Goal: Task Accomplishment & Management: Complete application form

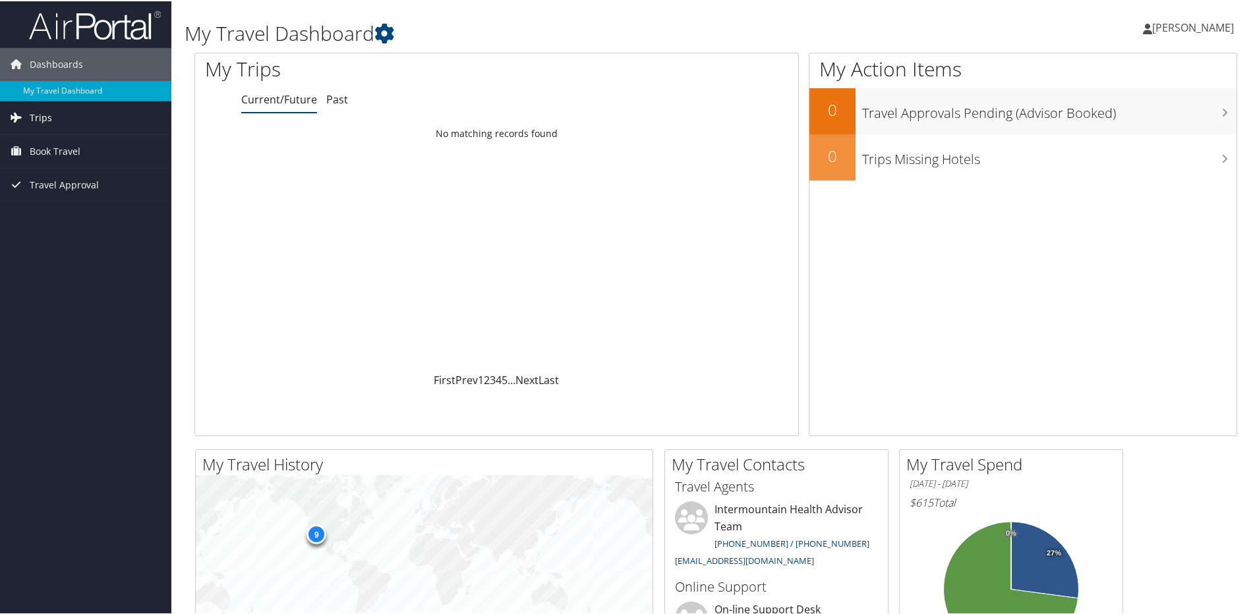
click at [39, 117] on span "Trips" at bounding box center [41, 116] width 22 height 33
click at [44, 210] on span "Book Travel" at bounding box center [55, 209] width 51 height 33
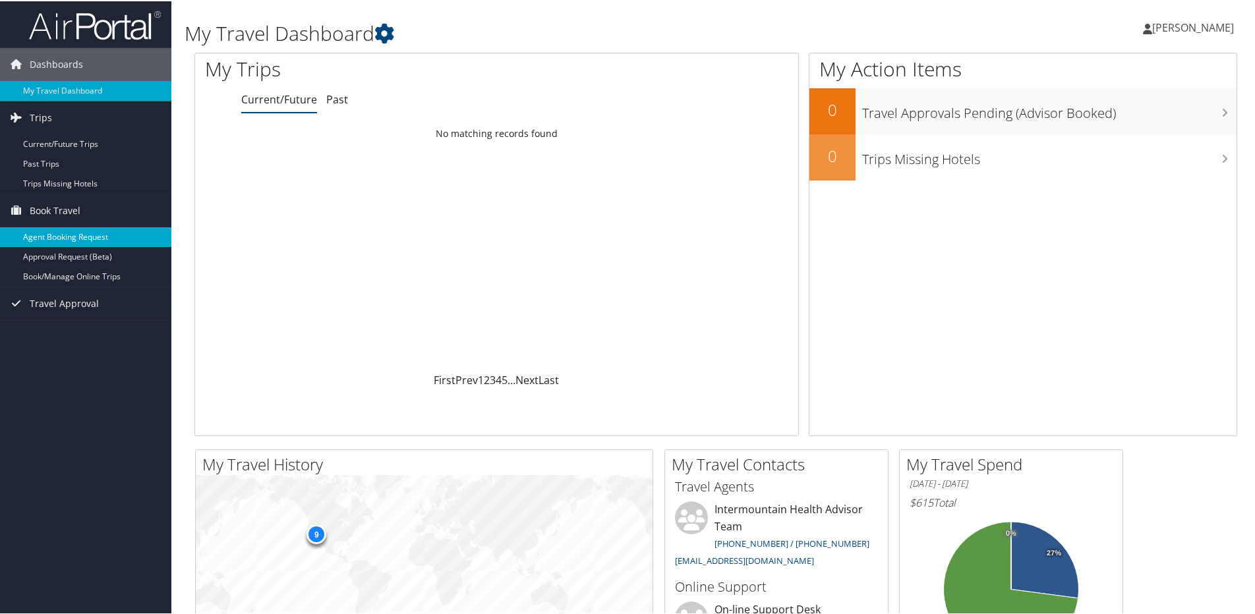
click at [51, 226] on link "Agent Booking Request" at bounding box center [85, 236] width 171 height 20
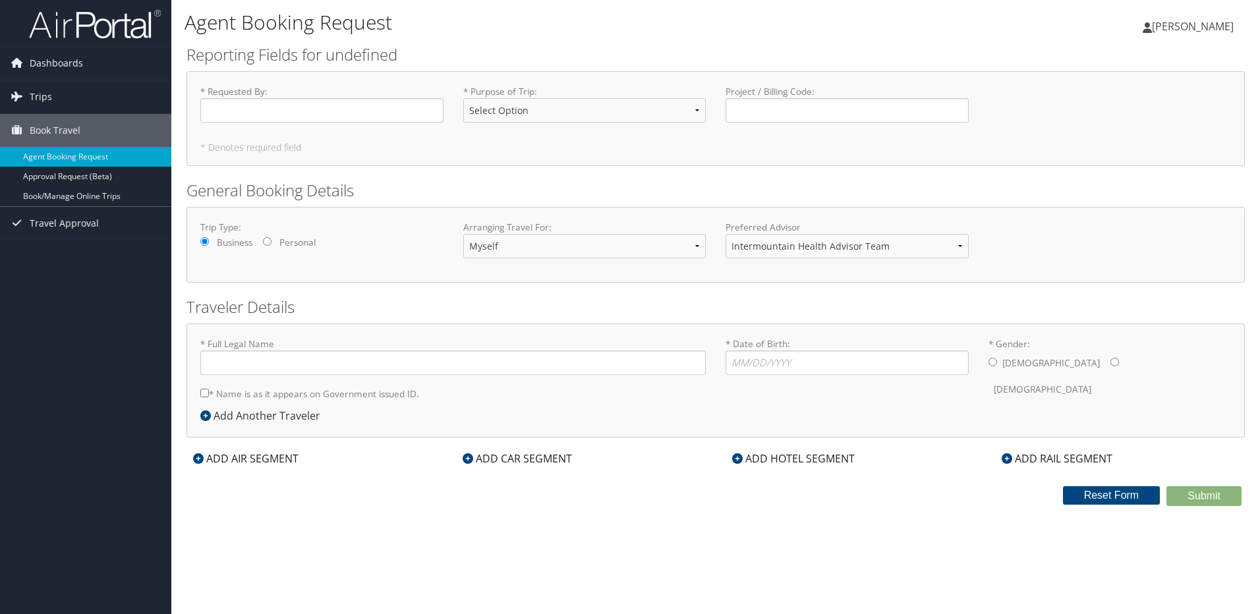
type input "Susan Beth Vahimian"
click at [302, 106] on input "* Requested By : Required" at bounding box center [321, 110] width 243 height 24
type input "[PERSON_NAME]"
click at [517, 103] on select "Select Option 3rd Party Reimbursable Business CME Conf or Education Groups Pers…" at bounding box center [584, 110] width 243 height 24
select select "Business"
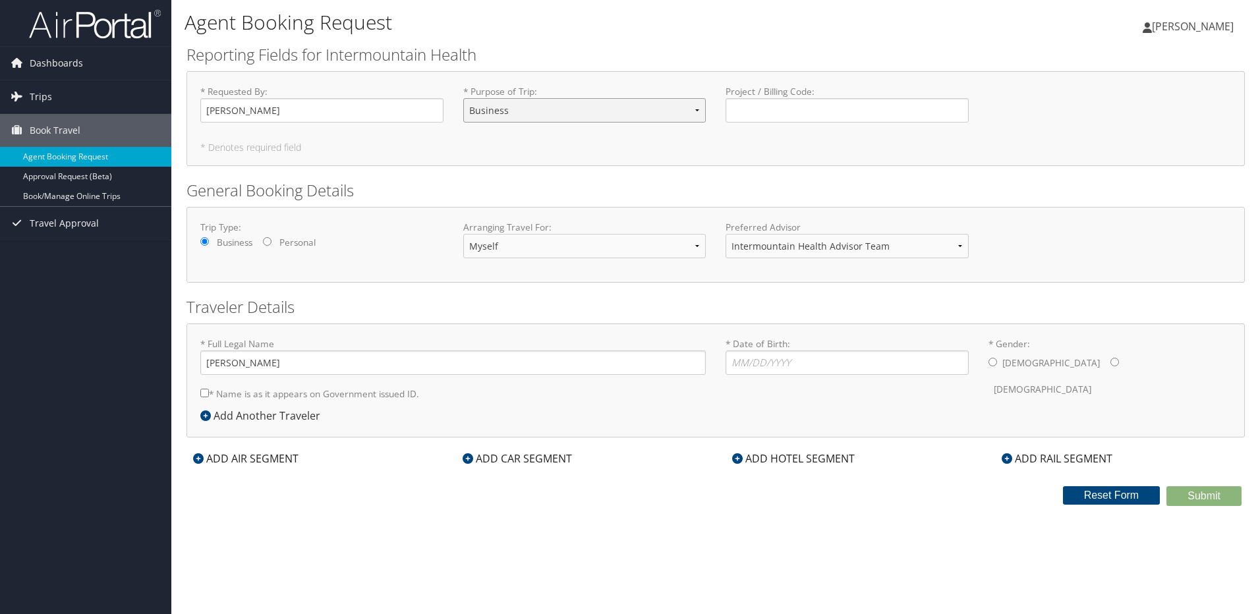
click at [463, 98] on select "Select Option 3rd Party Reimbursable Business CME Conf or Education Groups Pers…" at bounding box center [584, 110] width 243 height 24
click at [832, 244] on select "Intermountain Health Advisor Team" at bounding box center [846, 246] width 243 height 24
click at [821, 360] on input "* Date of Birth: Invalid Date" at bounding box center [846, 363] width 243 height 24
type input "09/29/1968"
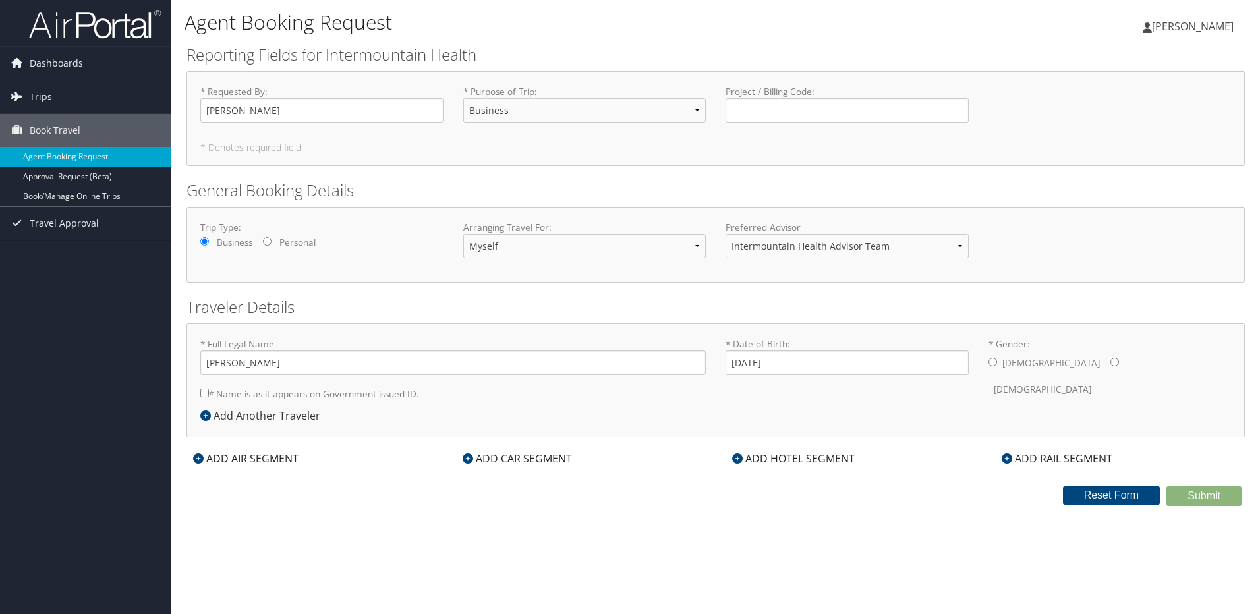
click at [1110, 363] on input "* Gender: Male Female" at bounding box center [1114, 362] width 9 height 9
radio input "true"
click at [238, 455] on div "ADD AIR SEGMENT" at bounding box center [245, 459] width 119 height 16
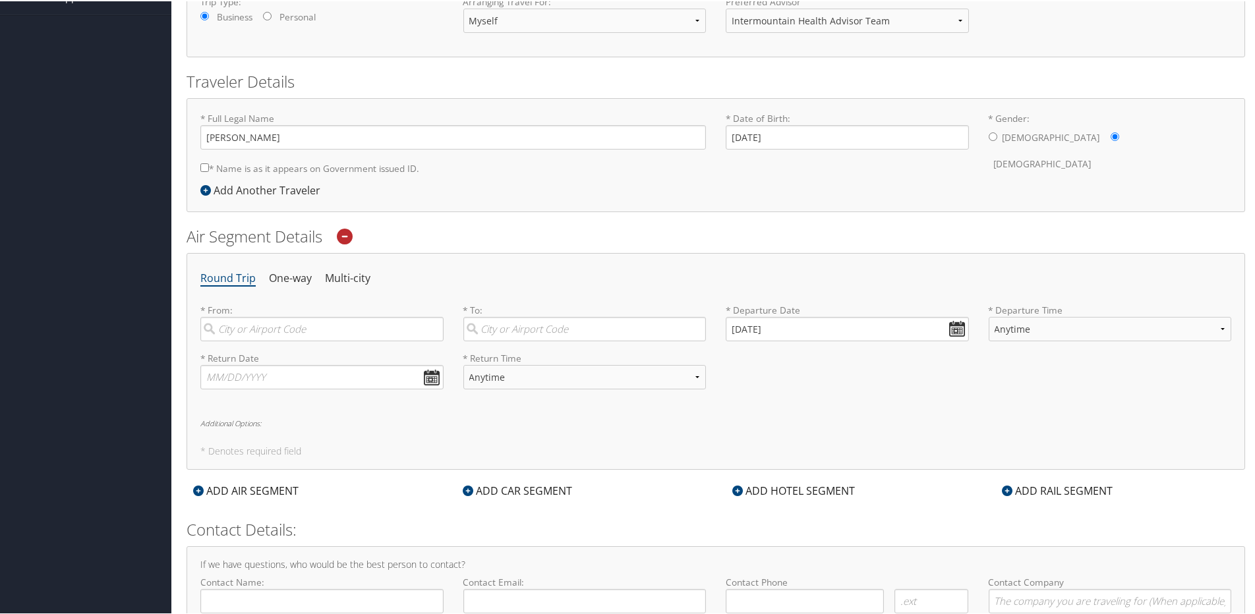
scroll to position [266, 0]
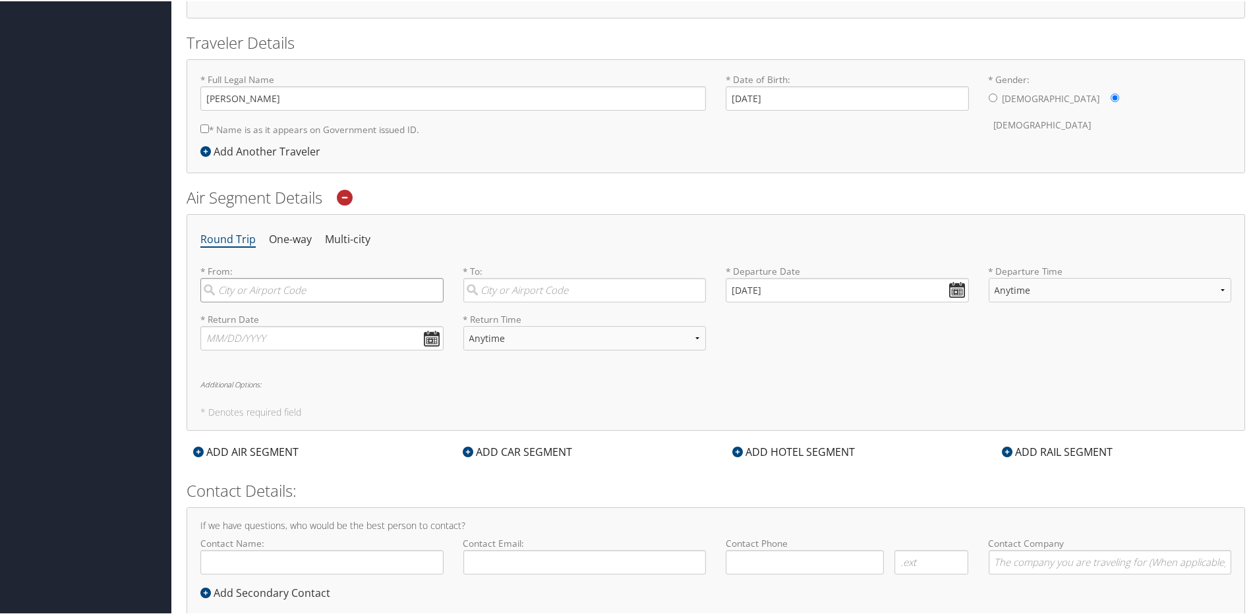
click at [279, 285] on input "search" at bounding box center [321, 289] width 243 height 24
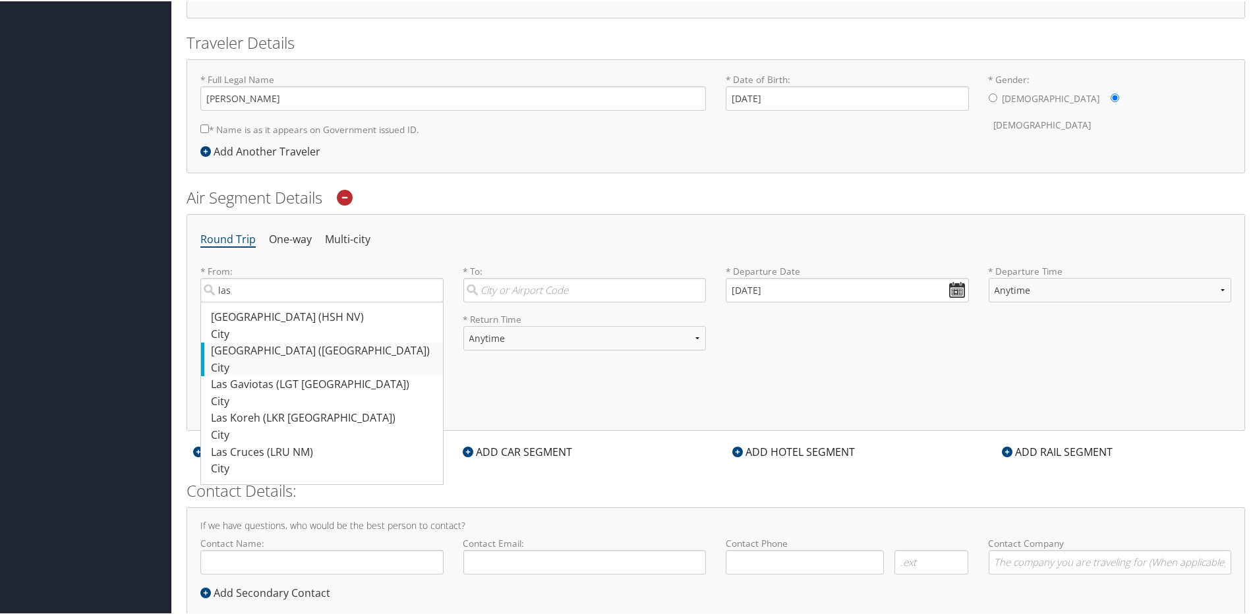
click at [219, 352] on div "Las Vegas (LAS NV)" at bounding box center [323, 349] width 225 height 17
click at [219, 301] on input "las" at bounding box center [321, 289] width 243 height 24
type input "Las Vegas (LAS NV)"
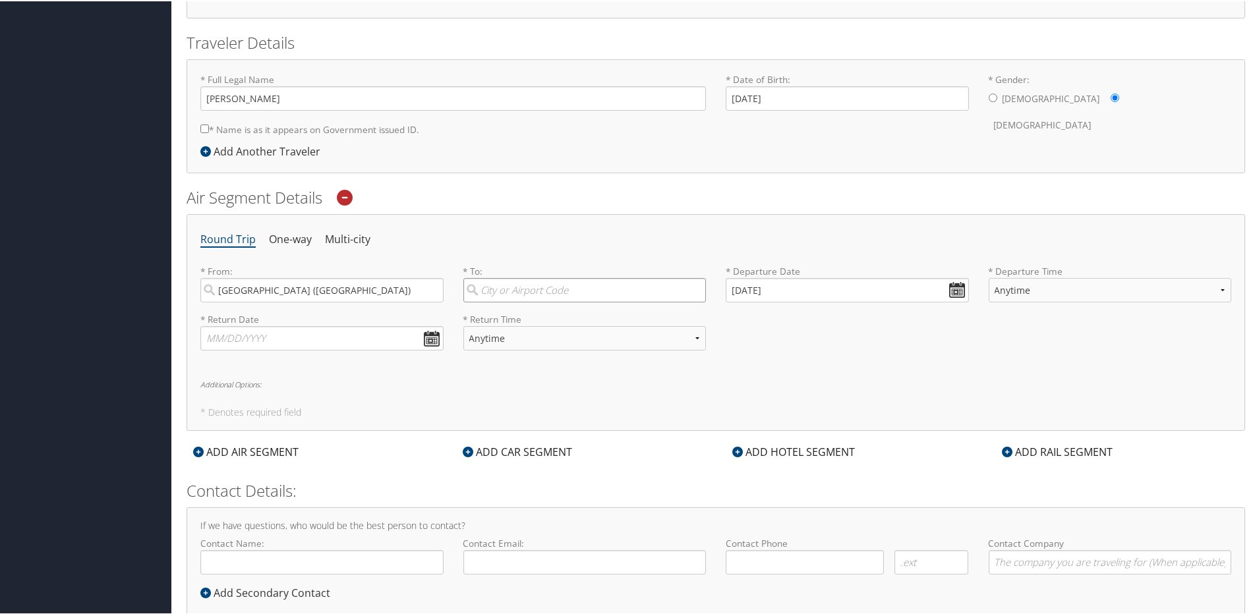
click at [519, 287] on input "search" at bounding box center [584, 289] width 243 height 24
click at [502, 320] on div "Salt Lake City (SLC Utah)" at bounding box center [586, 316] width 225 height 17
click at [502, 301] on input "salt lake" at bounding box center [584, 289] width 243 height 24
type input "Salt Lake City (SLC Utah)"
click at [953, 287] on input "10/09/2025" at bounding box center [846, 289] width 243 height 24
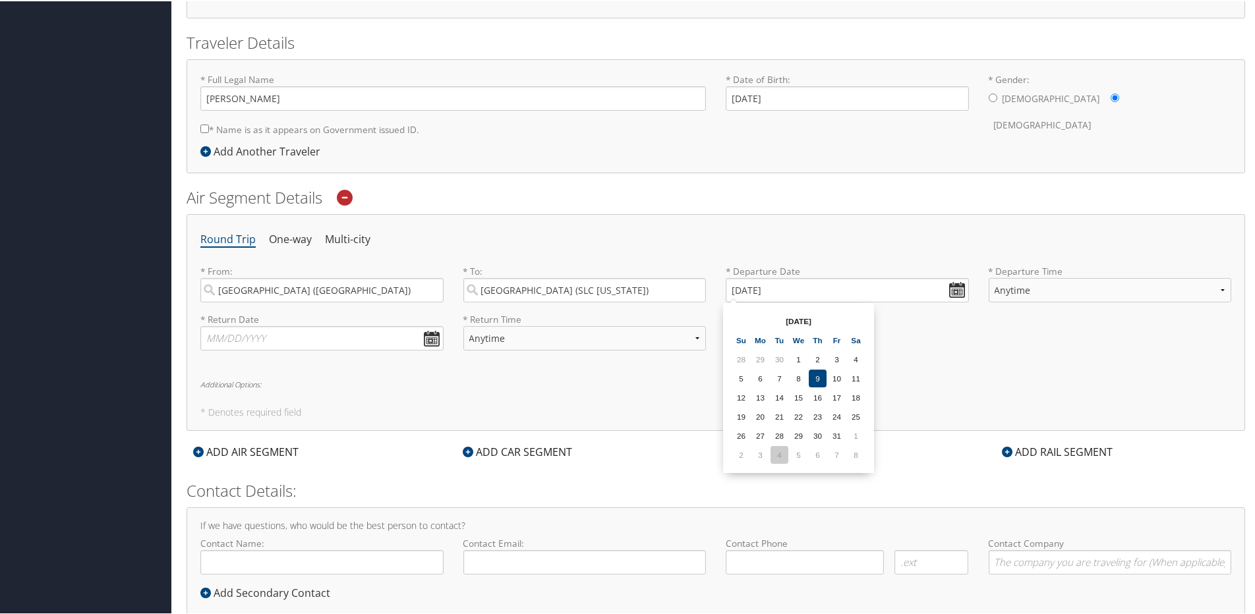
click at [780, 455] on td "4" at bounding box center [779, 454] width 18 height 18
type input "11/04/2025"
click at [1016, 286] on select "Anytime Early Morning (5AM-7AM) Morning (7AM-12PM) Afternoon (12PM-5PM) Evening…" at bounding box center [1109, 289] width 243 height 24
select select "12PM-5PM"
click at [988, 277] on select "Anytime Early Morning (5AM-7AM) Morning (7AM-12PM) Afternoon (12PM-5PM) Evening…" at bounding box center [1109, 289] width 243 height 24
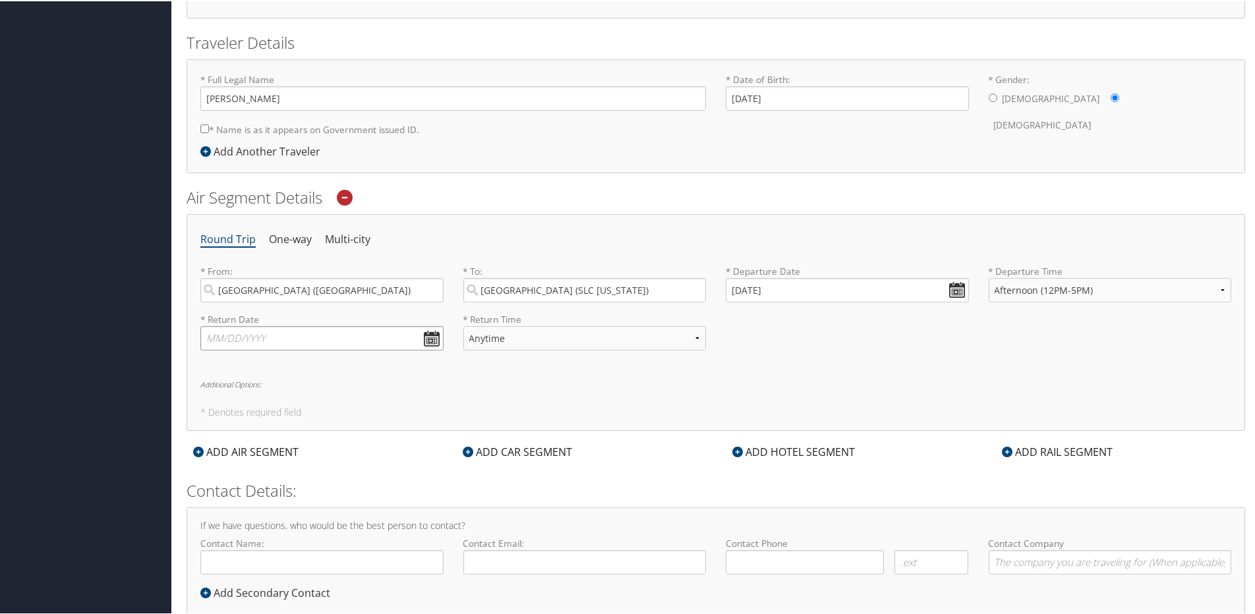
click at [428, 337] on input "text" at bounding box center [321, 337] width 243 height 24
click at [315, 499] on td "7" at bounding box center [314, 502] width 18 height 18
type input "11/07/2025"
click at [517, 337] on select "Anytime Early Morning (5AM-7AM) Morning (7AM-12PM) Afternoon (12PM-5PM) Evening…" at bounding box center [584, 337] width 243 height 24
click at [693, 335] on select "Anytime Early Morning (5AM-7AM) Morning (7AM-12PM) Afternoon (12PM-5PM) Evening…" at bounding box center [584, 337] width 243 height 24
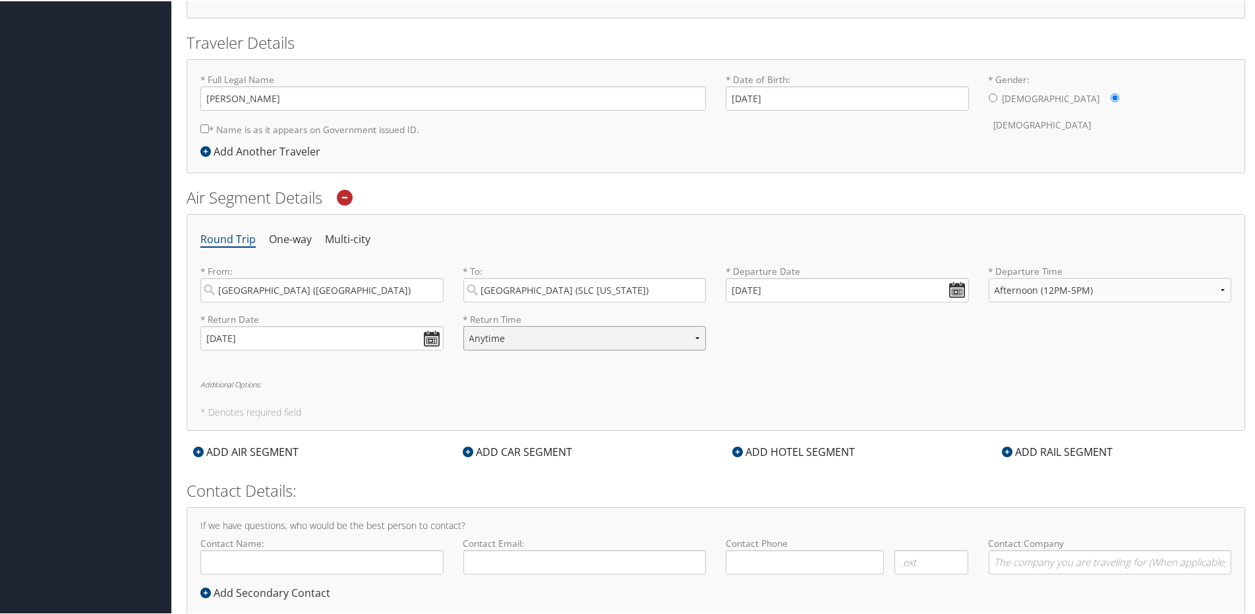
click at [692, 335] on select "Anytime Early Morning (5AM-7AM) Morning (7AM-12PM) Afternoon (12PM-5PM) Evening…" at bounding box center [584, 337] width 243 height 24
select select "3:00 PM"
click at [463, 325] on select "Anytime Early Morning (5AM-7AM) Morning (7AM-12PM) Afternoon (12PM-5PM) Evening…" at bounding box center [584, 337] width 243 height 24
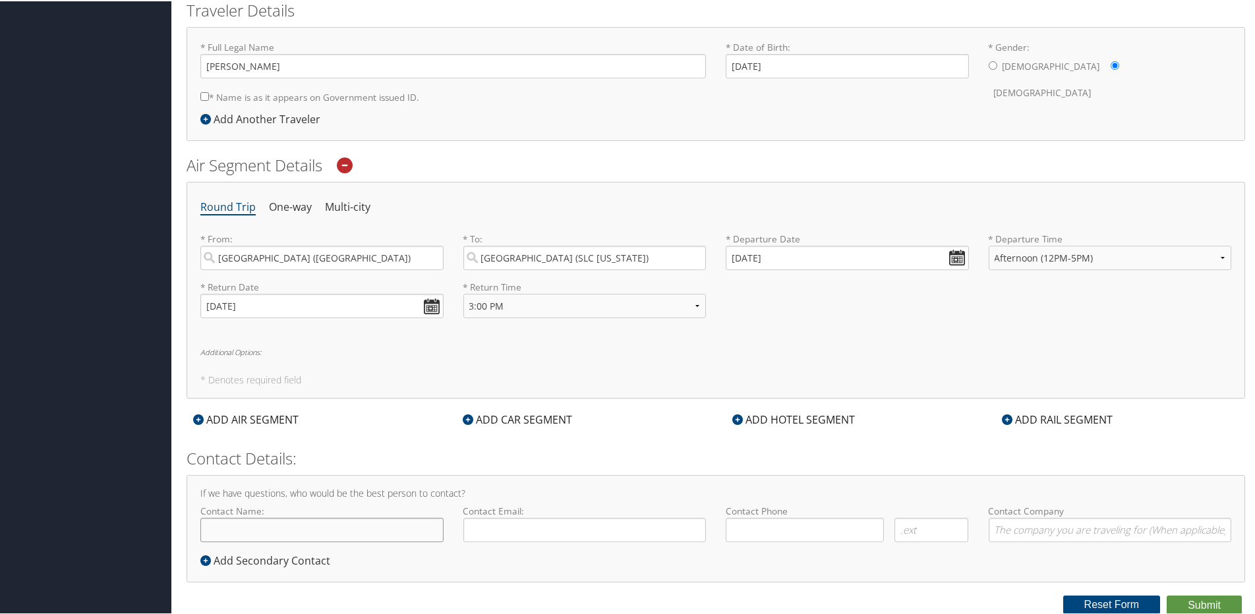
click at [308, 530] on input "Contact Name:" at bounding box center [321, 529] width 243 height 24
type input "[PERSON_NAME]"
type input "susan.vahimian@imail.org"
type input "( ) -"
type input "Intermountain Health"
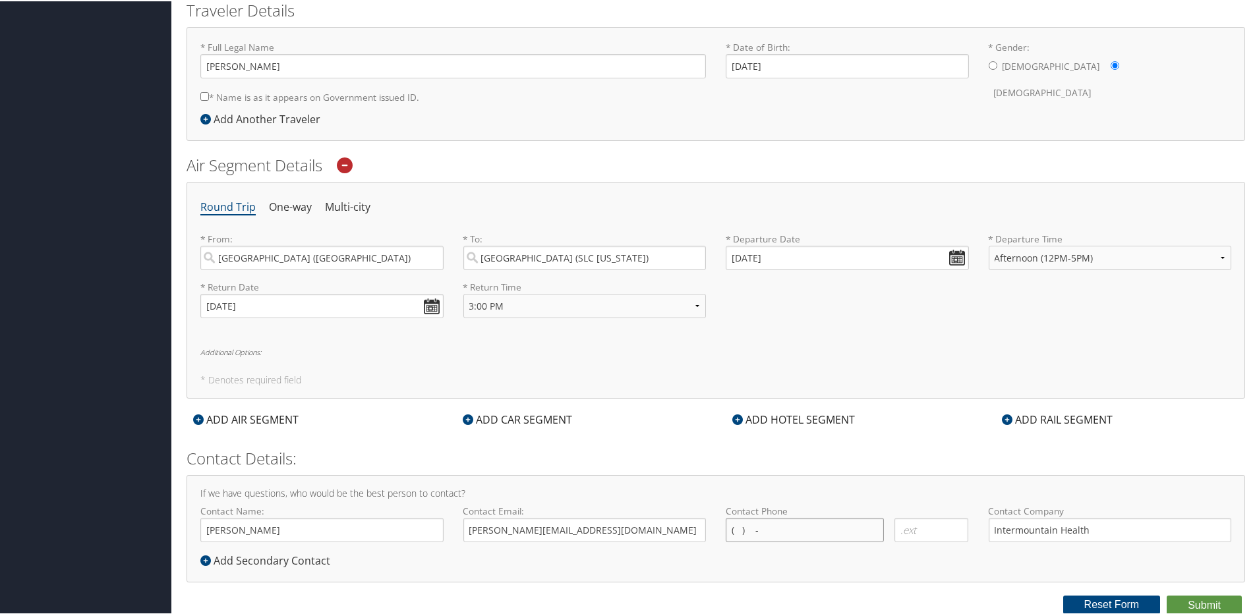
click at [754, 532] on input "( ) -" at bounding box center [804, 529] width 158 height 24
type input "( ) -"
type input "(702) 499-8120"
click at [1192, 602] on button "Submit" at bounding box center [1203, 604] width 75 height 20
click at [1201, 603] on button "Submit" at bounding box center [1203, 604] width 75 height 20
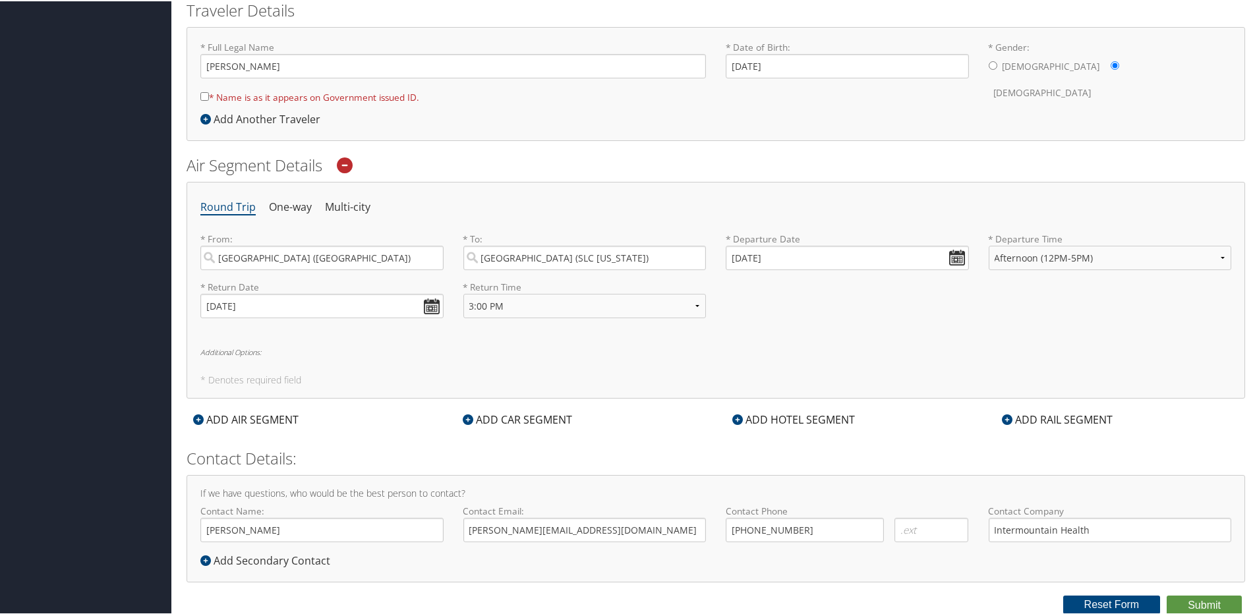
click at [202, 96] on input "* Name is as it appears on Government issued ID." at bounding box center [204, 95] width 9 height 9
checkbox input "true"
click at [1191, 602] on button "Submit" at bounding box center [1203, 604] width 75 height 20
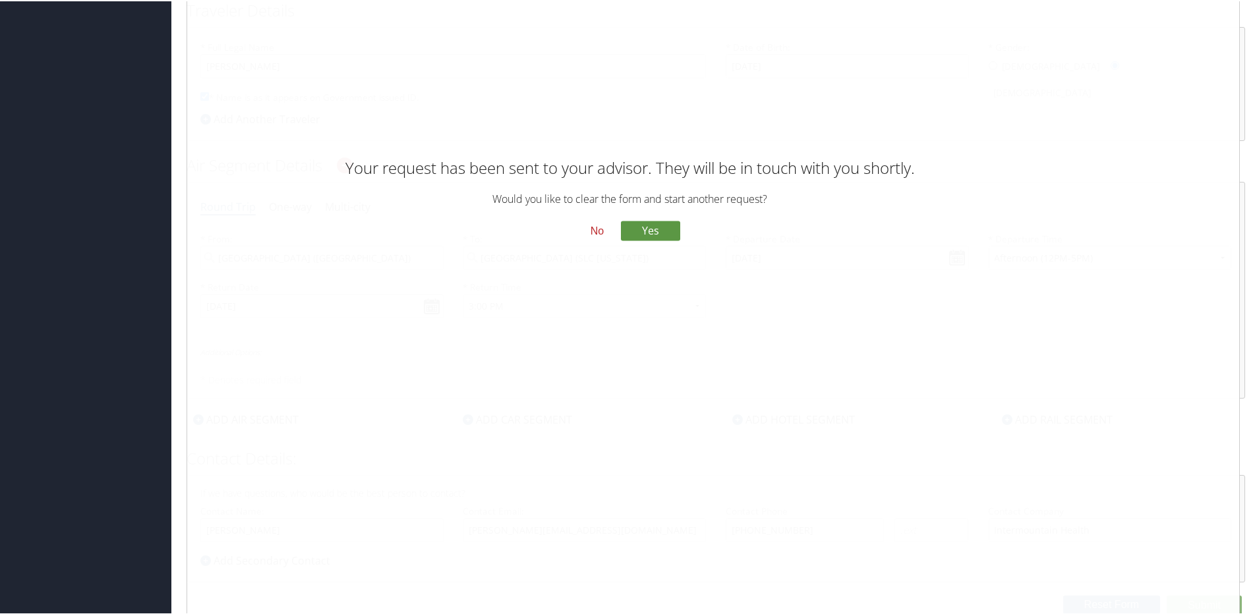
click at [589, 227] on button "No" at bounding box center [597, 230] width 34 height 22
